Goal: Task Accomplishment & Management: Complete application form

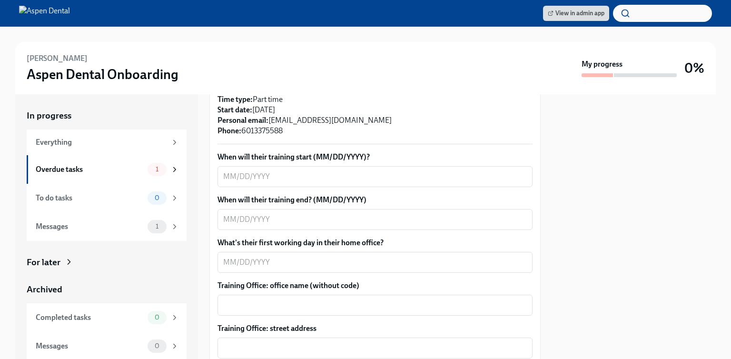
scroll to position [285, 0]
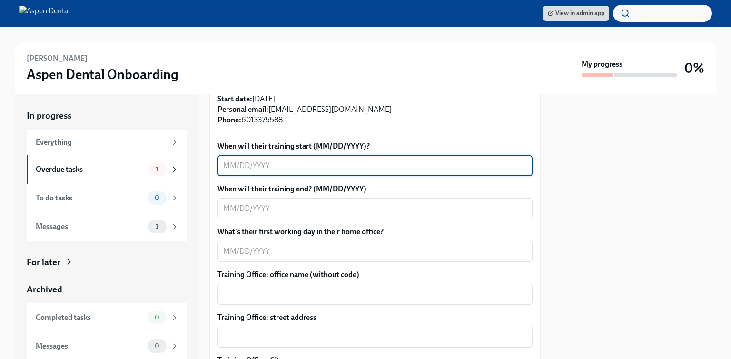
click at [298, 167] on textarea "When will their training start (MM/DD/YYYY)?" at bounding box center [374, 165] width 303 height 11
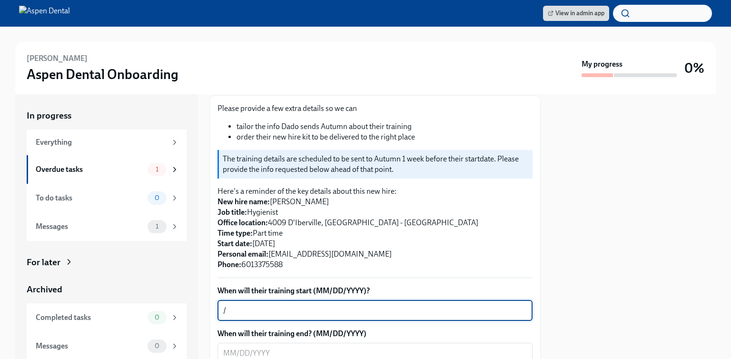
scroll to position [192, 0]
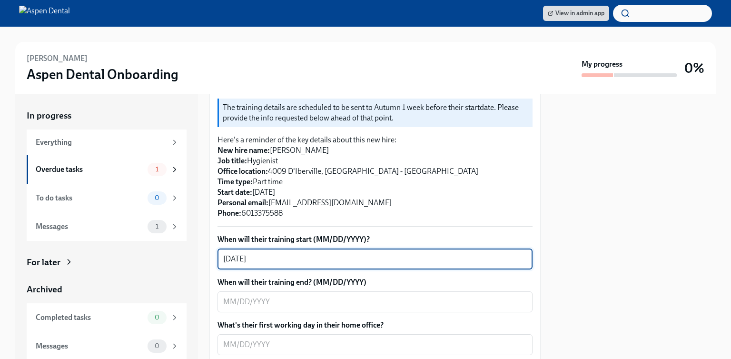
type textarea "[DATE]"
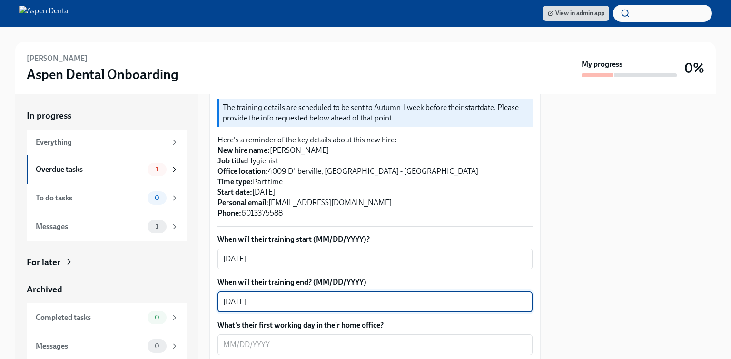
type textarea "[DATE]"
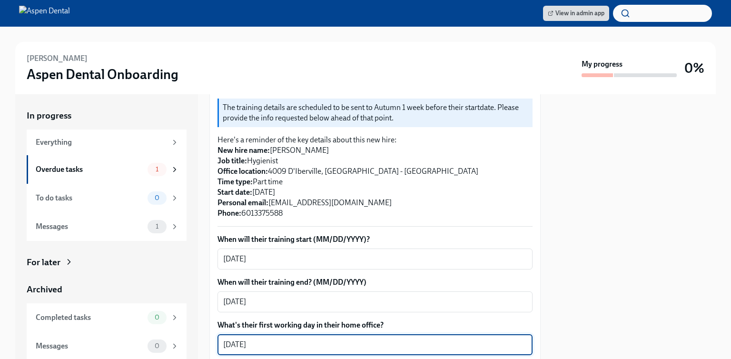
type textarea "[DATE]"
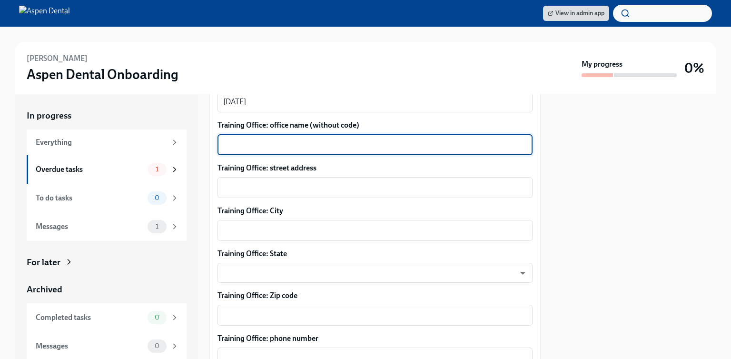
scroll to position [448, 0]
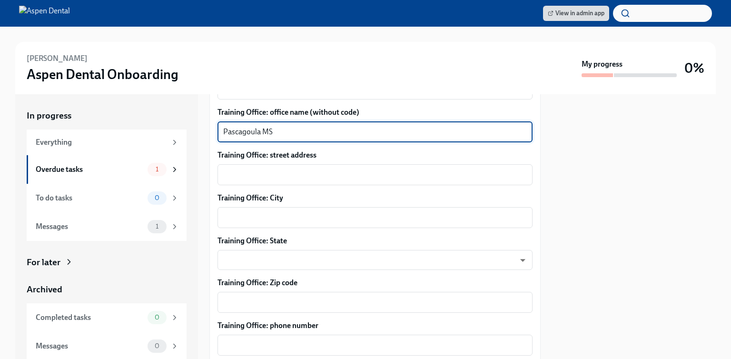
type textarea "Pascagoula MS"
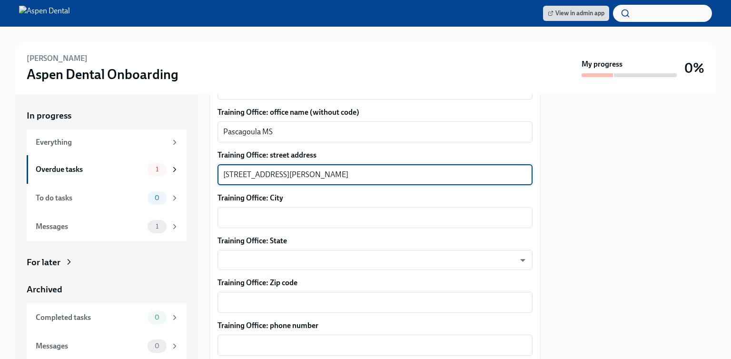
type textarea "[STREET_ADDRESS][PERSON_NAME]"
click at [305, 219] on textarea "Training Office: City" at bounding box center [374, 217] width 303 height 11
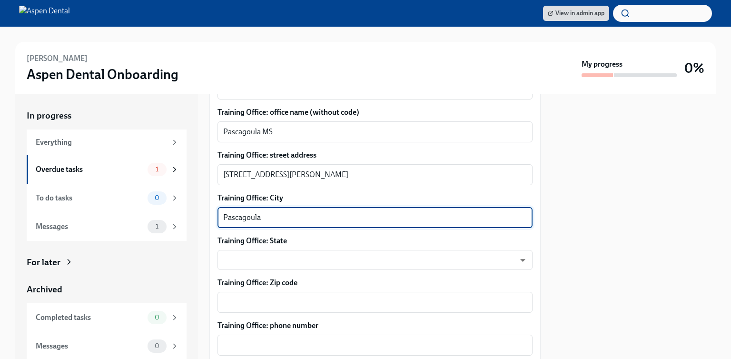
type textarea "Pascagoula"
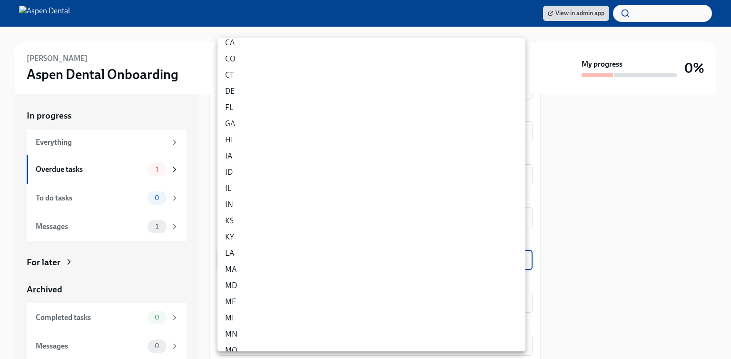
scroll to position [95, 0]
click at [253, 341] on li "MS" at bounding box center [371, 343] width 308 height 16
type input "B3wyn7jT5"
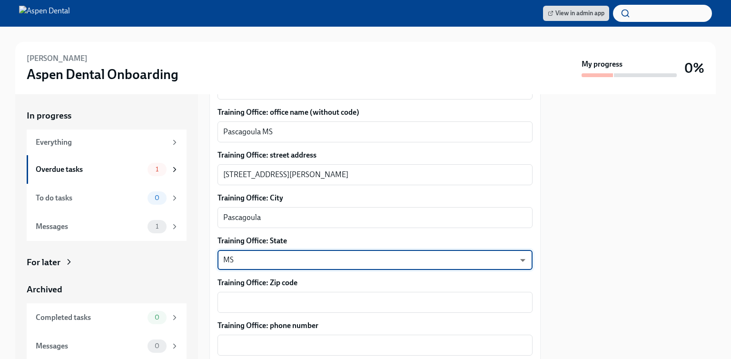
click at [254, 303] on textarea "Training Office: Zip code" at bounding box center [374, 301] width 303 height 11
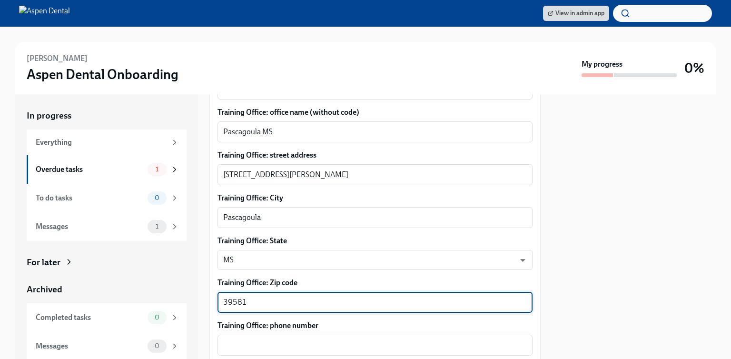
type textarea "39581"
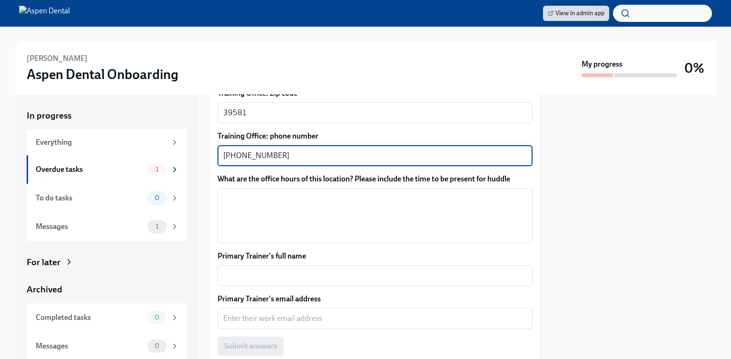
scroll to position [638, 0]
type textarea "[PHONE_NUMBER]"
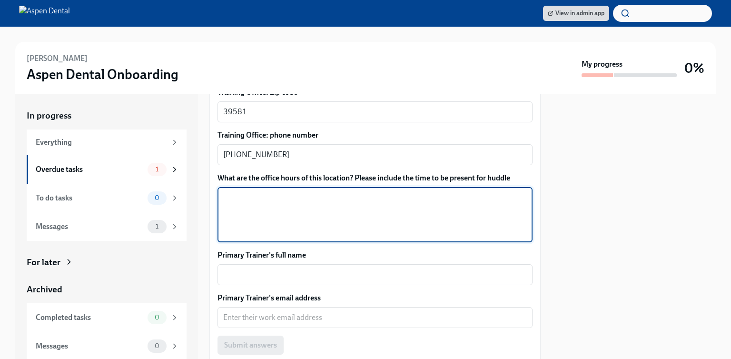
click at [291, 215] on textarea "What are the office hours of this location? Please include the time to be prese…" at bounding box center [374, 215] width 303 height 46
type textarea "M-W 7am-5pm Th 7am-4pm Fri 7am-12pm"
click at [301, 273] on textarea "Primary Trainer's full name" at bounding box center [374, 274] width 303 height 11
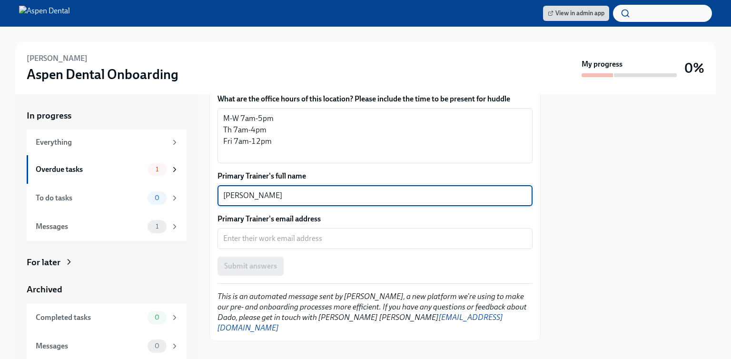
scroll to position [719, 0]
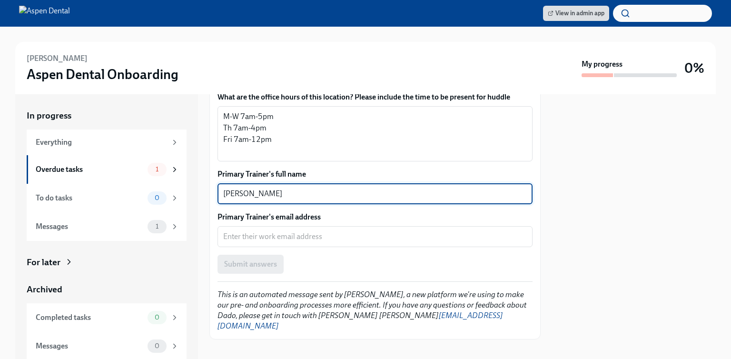
type textarea "[PERSON_NAME]"
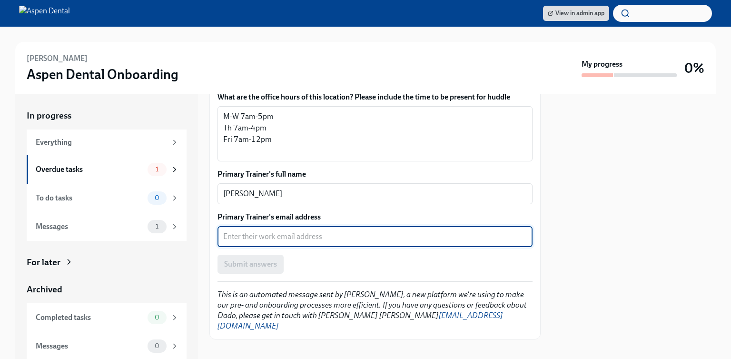
click at [305, 237] on textarea "Primary Trainer's email address" at bounding box center [374, 236] width 303 height 11
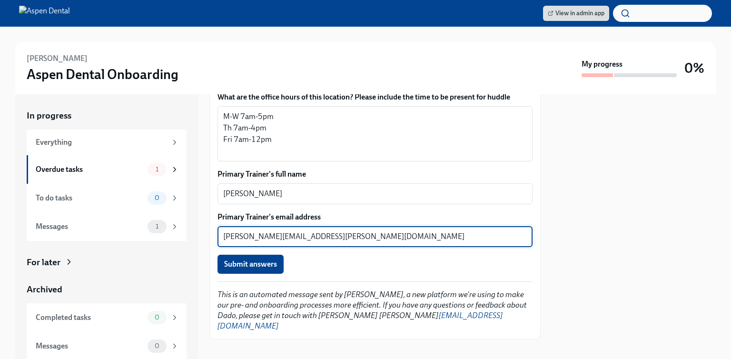
type textarea "[PERSON_NAME][EMAIL_ADDRESS][PERSON_NAME][DOMAIN_NAME]"
click at [273, 270] on button "Submit answers" at bounding box center [250, 263] width 66 height 19
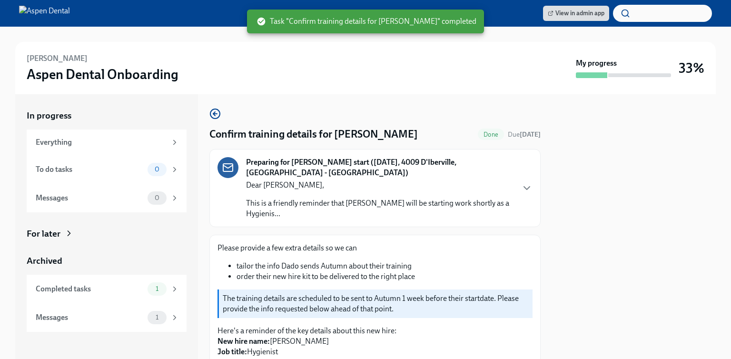
scroll to position [0, 0]
